Goal: Information Seeking & Learning: Learn about a topic

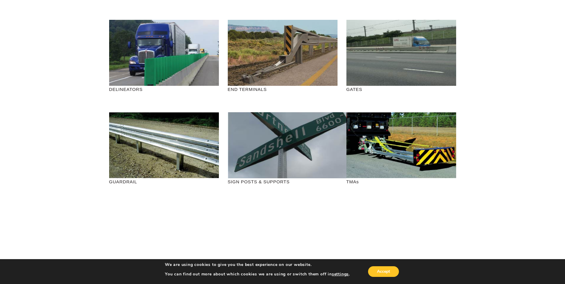
scroll to position [148, 0]
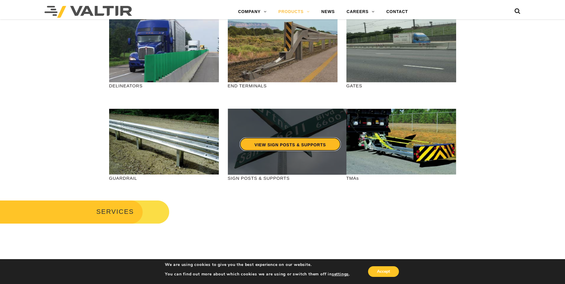
click at [296, 147] on link "VIEW SIGN POSTS & SUPPORTS" at bounding box center [290, 145] width 101 height 14
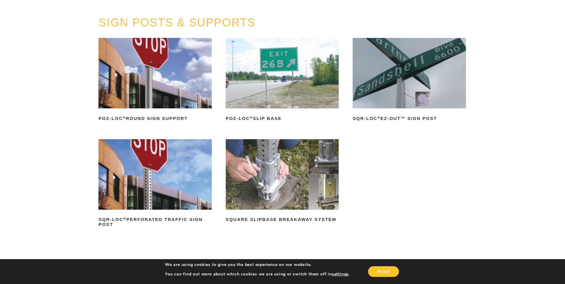
scroll to position [59, 0]
click at [278, 95] on img at bounding box center [282, 73] width 113 height 71
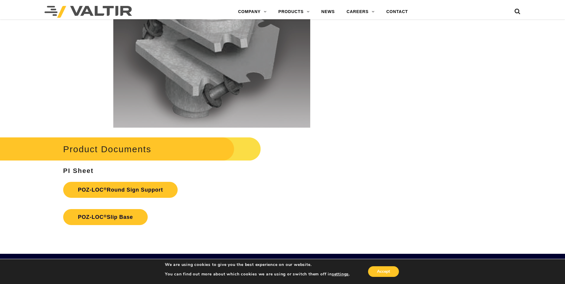
scroll to position [1246, 0]
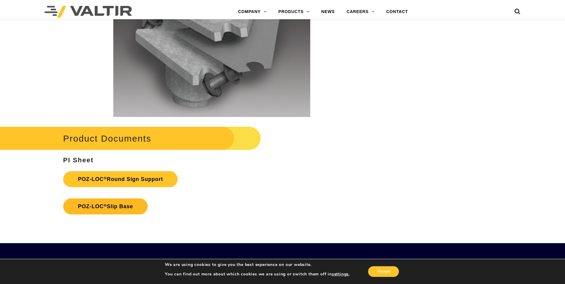
click at [136, 210] on link "POZ-LOC ® Slip Base" at bounding box center [105, 207] width 85 height 16
